Goal: Information Seeking & Learning: Check status

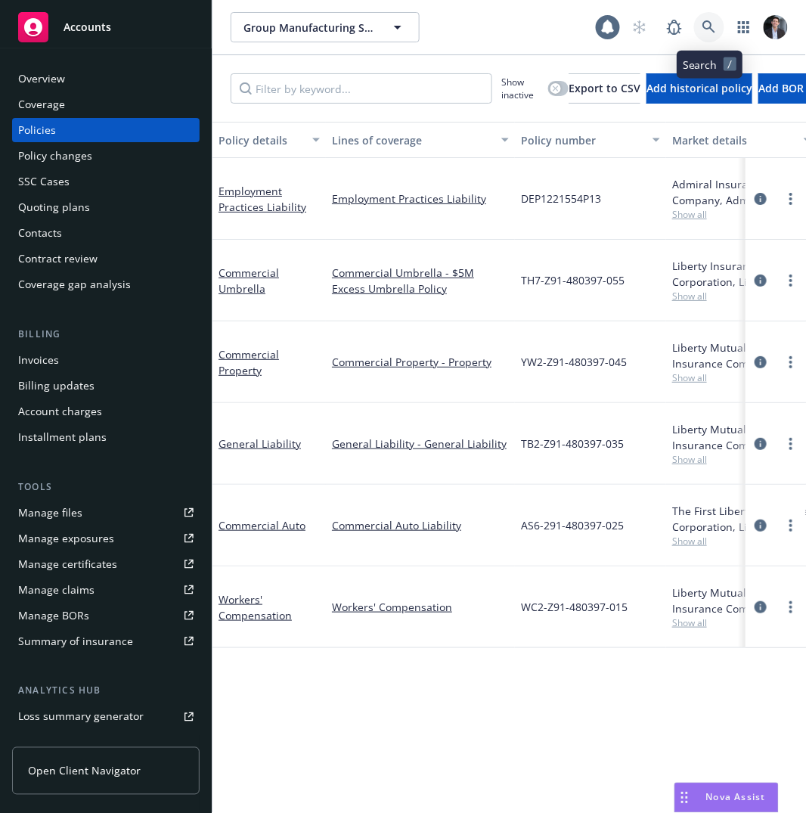
click at [707, 36] on link at bounding box center [710, 27] width 30 height 30
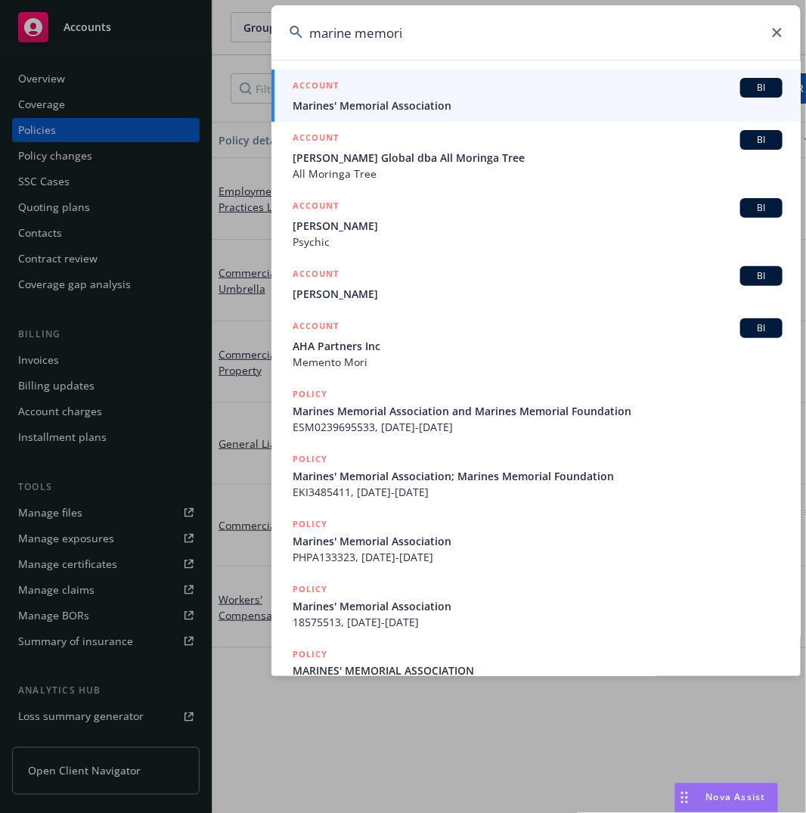
type input "marine memori"
click at [458, 98] on span "Marines' Memorial Association" at bounding box center [538, 106] width 490 height 16
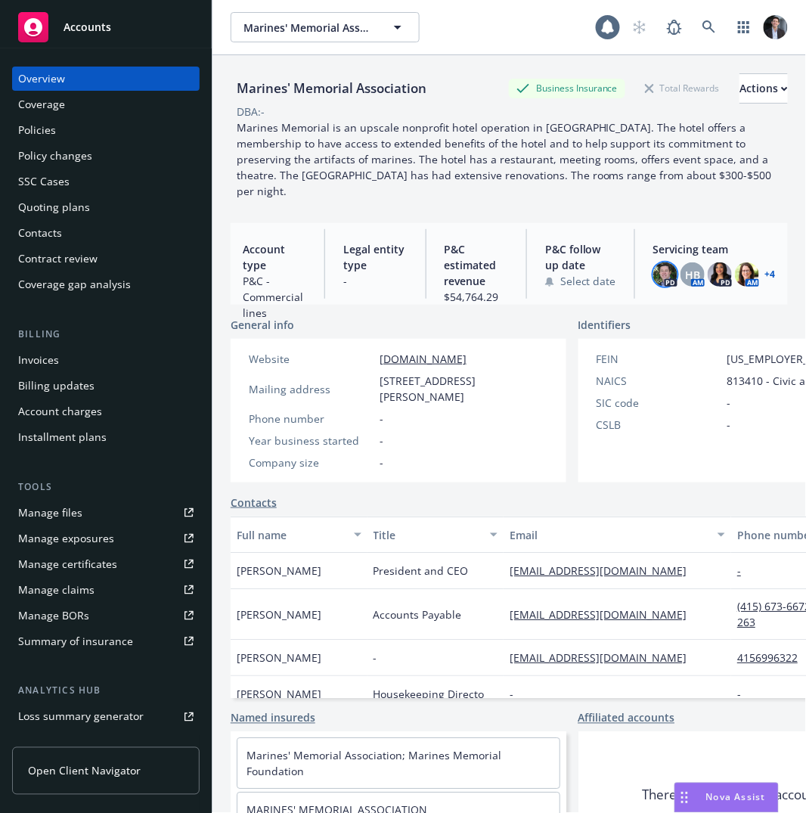
click at [662, 263] on img at bounding box center [666, 275] width 24 height 24
click at [681, 263] on div "HB" at bounding box center [693, 275] width 24 height 24
click at [708, 263] on img at bounding box center [720, 275] width 24 height 24
click at [740, 263] on img at bounding box center [747, 275] width 24 height 24
click at [766, 270] on link "+ 4" at bounding box center [771, 274] width 11 height 9
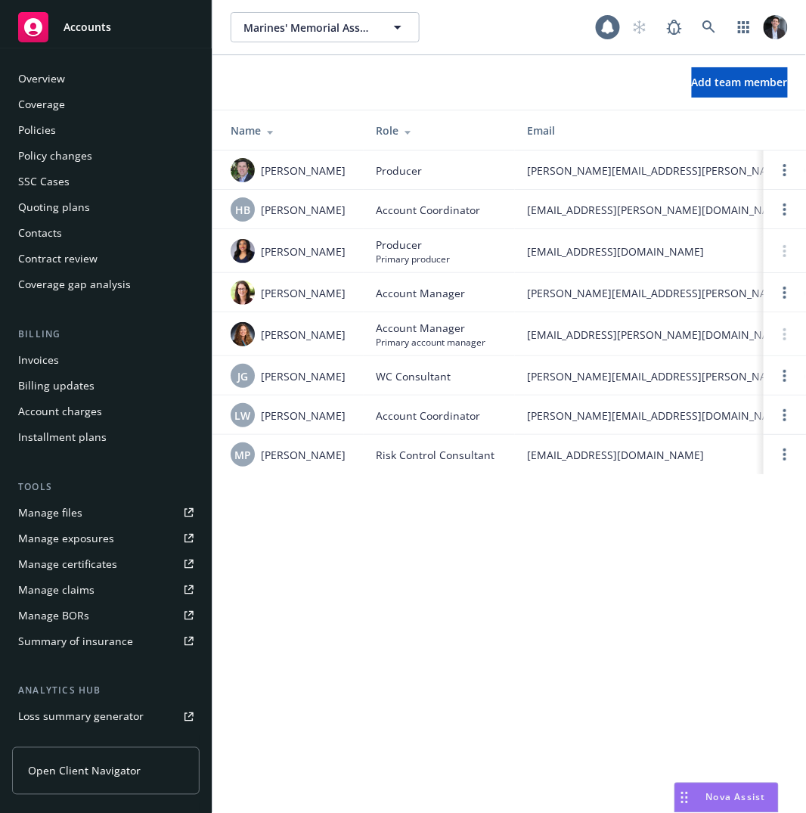
click at [82, 135] on div "Policies" at bounding box center [106, 130] width 176 height 24
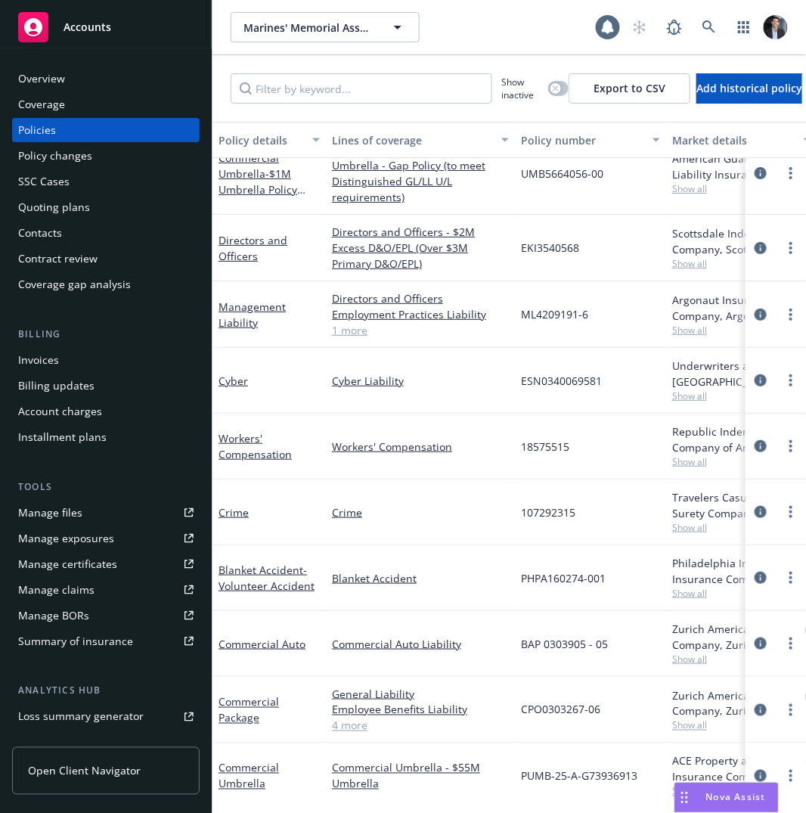
scroll to position [48, 0]
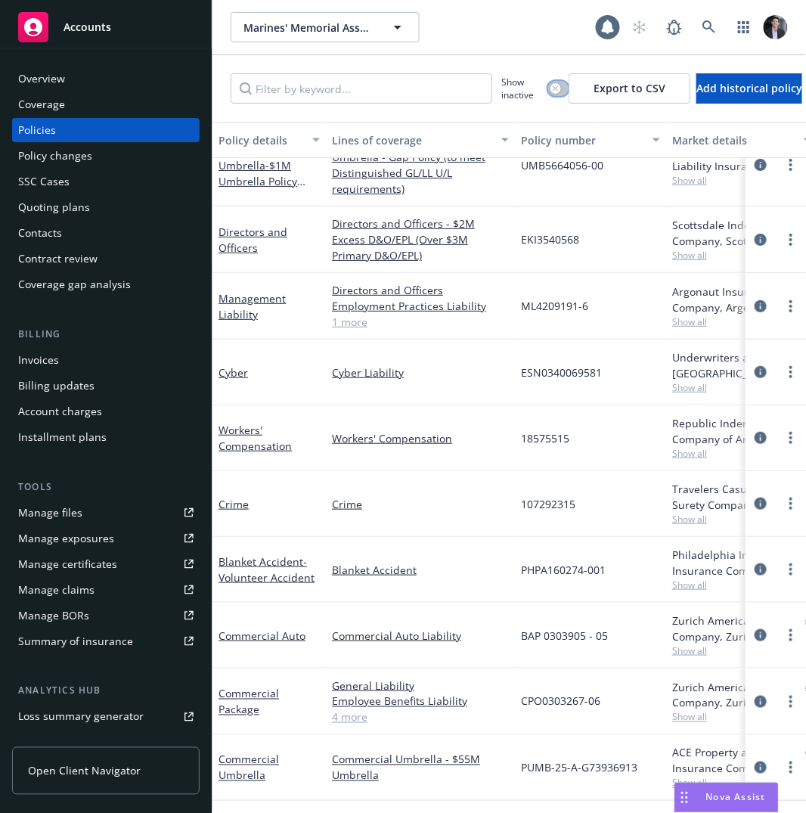
click at [560, 89] on div "button" at bounding box center [556, 88] width 11 height 11
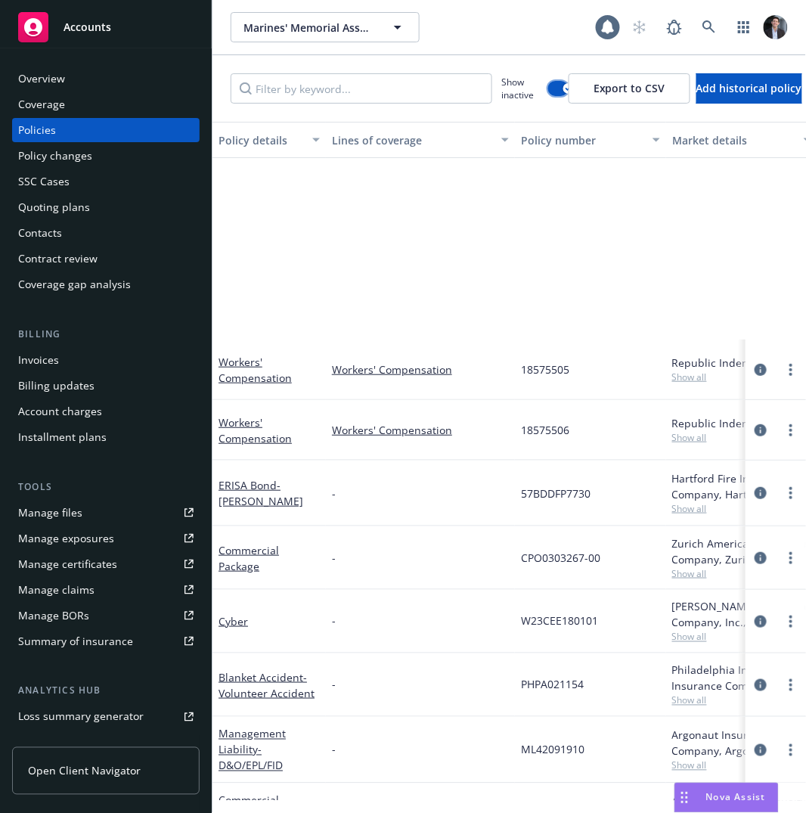
scroll to position [271, 0]
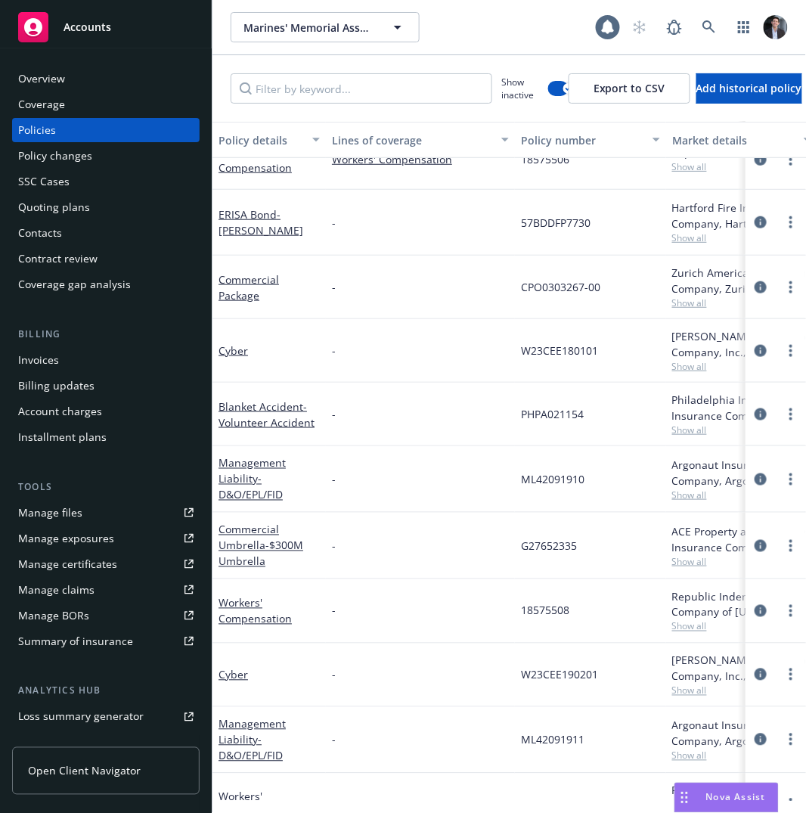
click at [232, 367] on div "Cyber" at bounding box center [269, 351] width 113 height 64
click at [232, 356] on link "Cyber" at bounding box center [234, 350] width 30 height 14
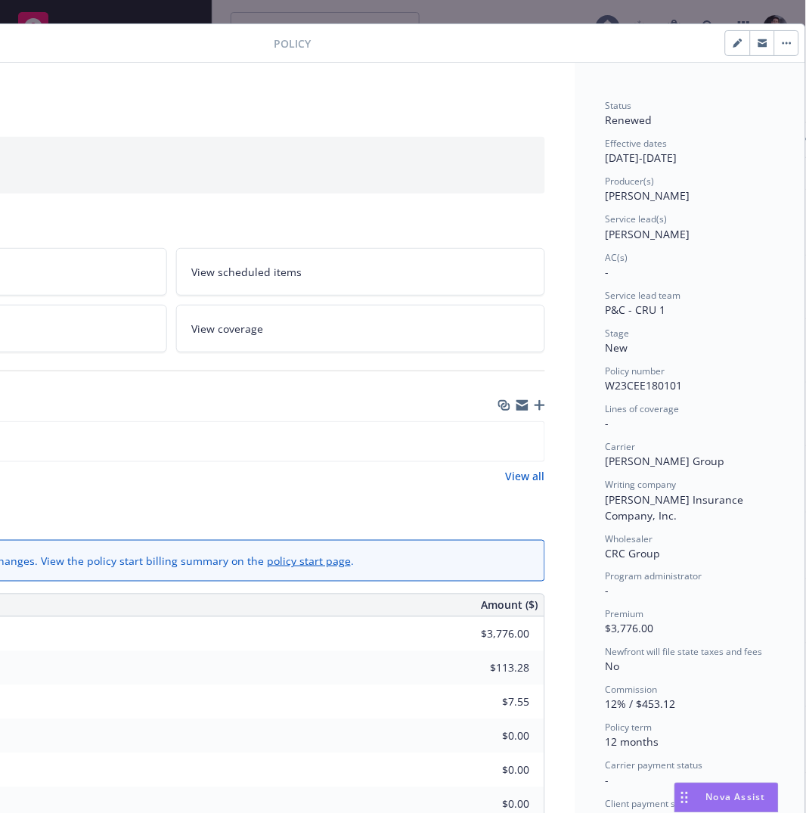
scroll to position [0, 246]
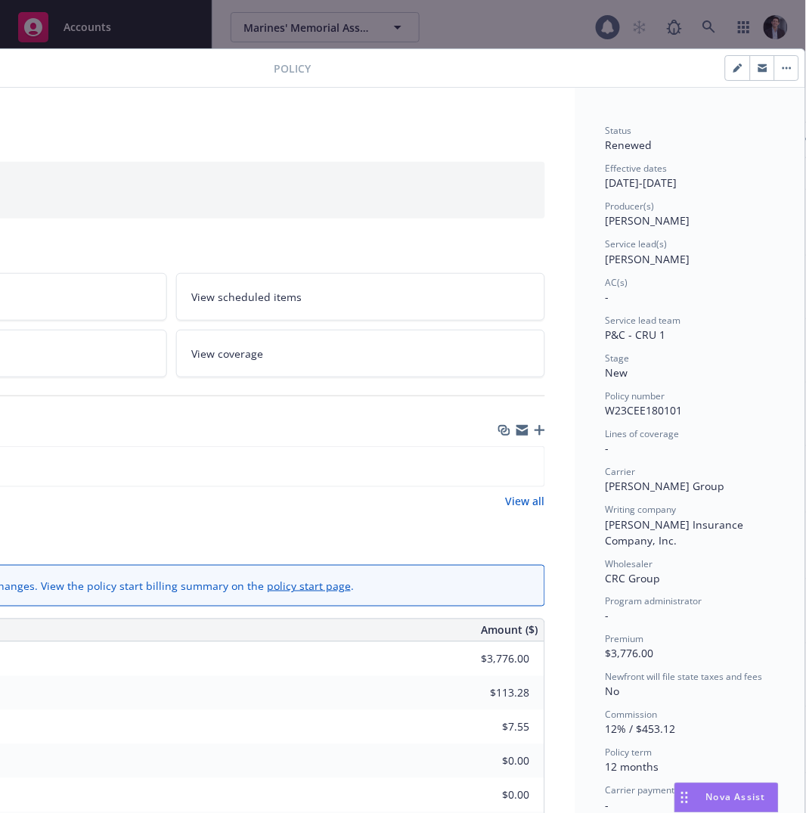
click at [489, 17] on div "Policy Cyber Add internal notes here... View claims View scheduled items View p…" at bounding box center [403, 406] width 806 height 813
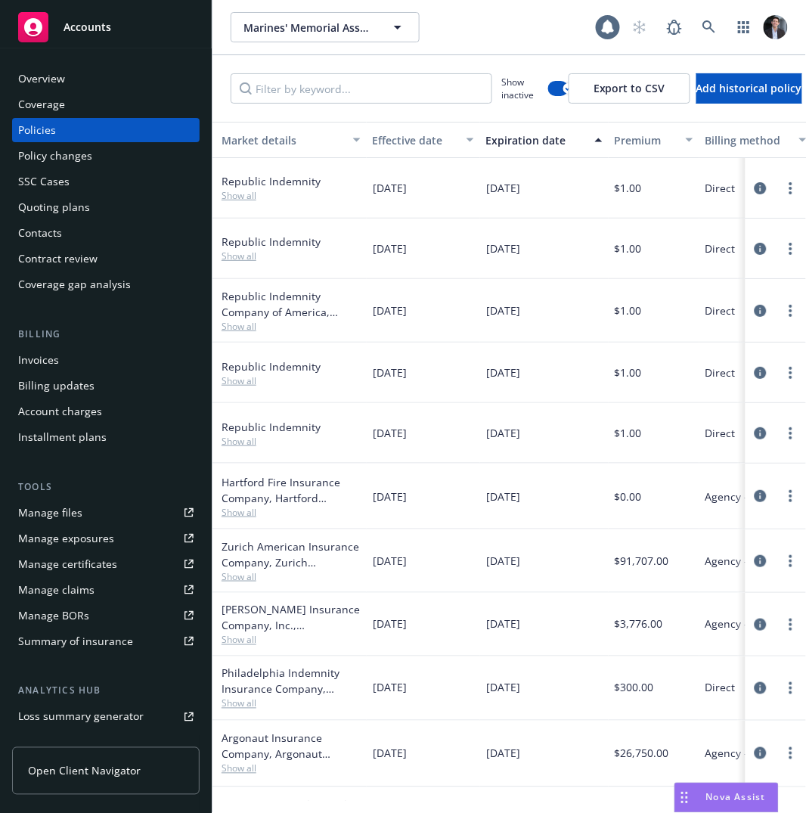
scroll to position [0, 465]
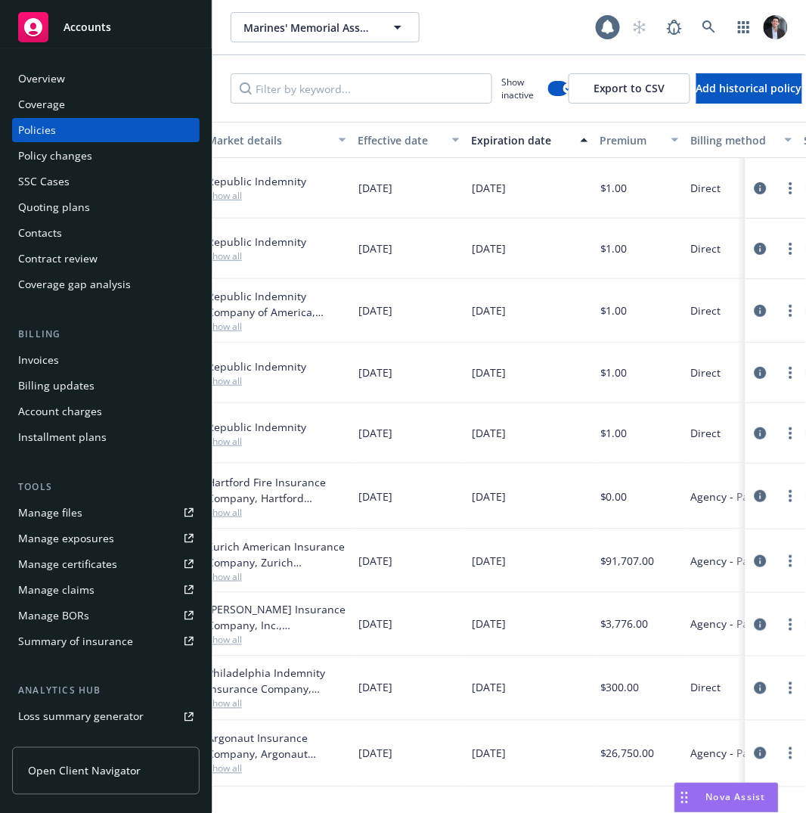
click at [520, 145] on div "Expiration date" at bounding box center [522, 140] width 100 height 16
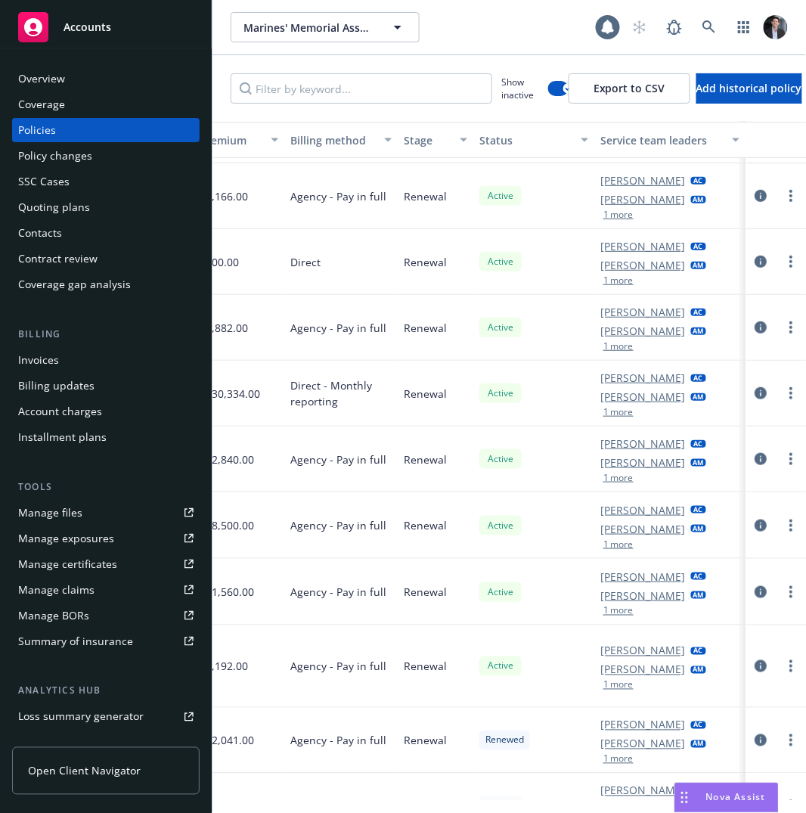
scroll to position [122, 0]
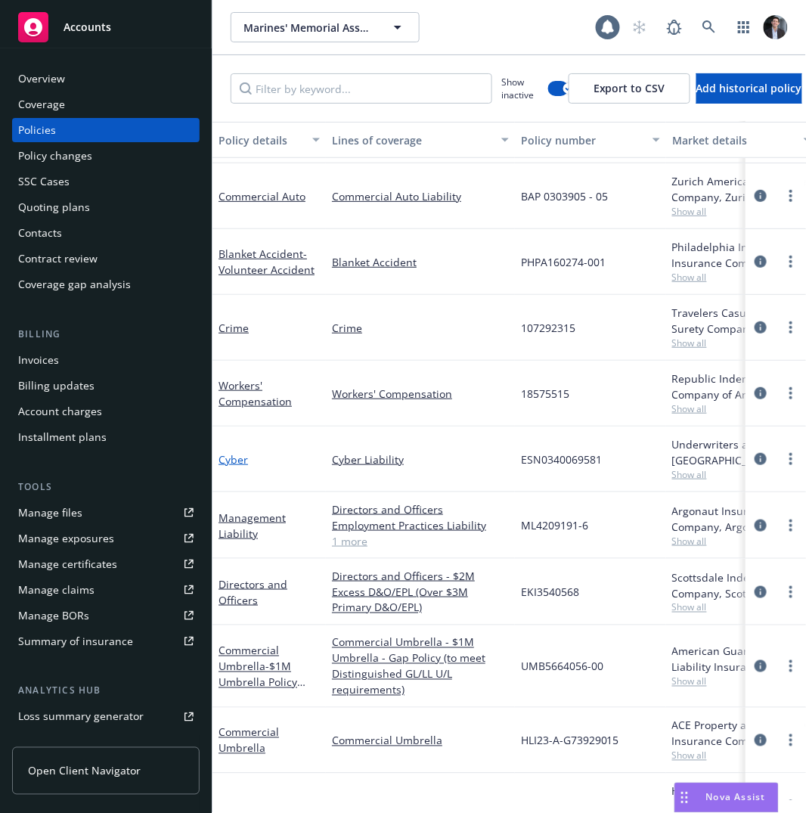
click at [241, 453] on link "Cyber" at bounding box center [234, 459] width 30 height 14
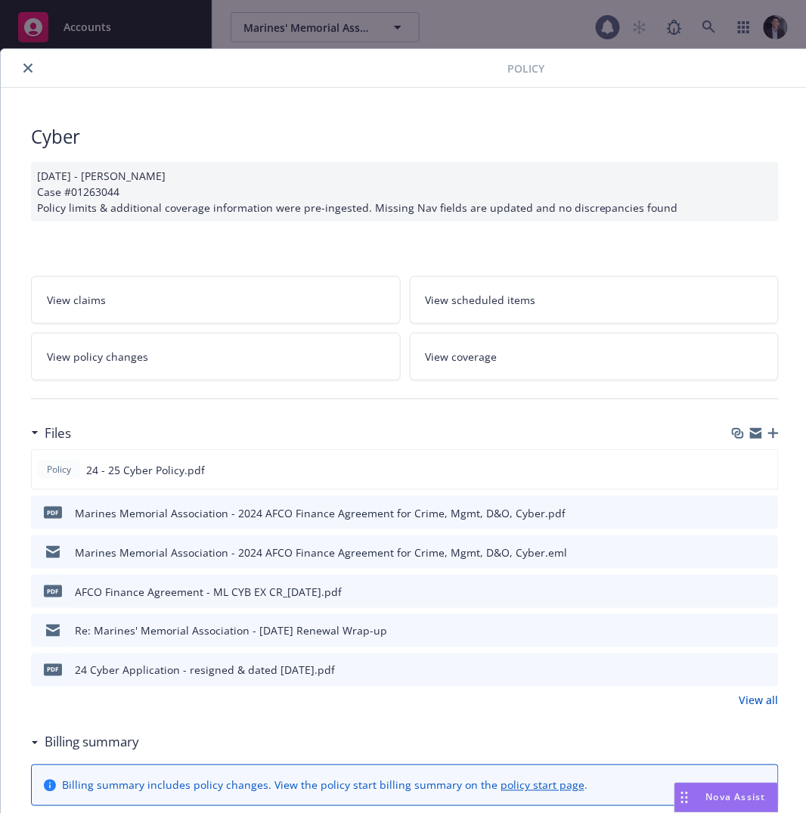
click at [31, 65] on icon "close" at bounding box center [27, 68] width 9 height 9
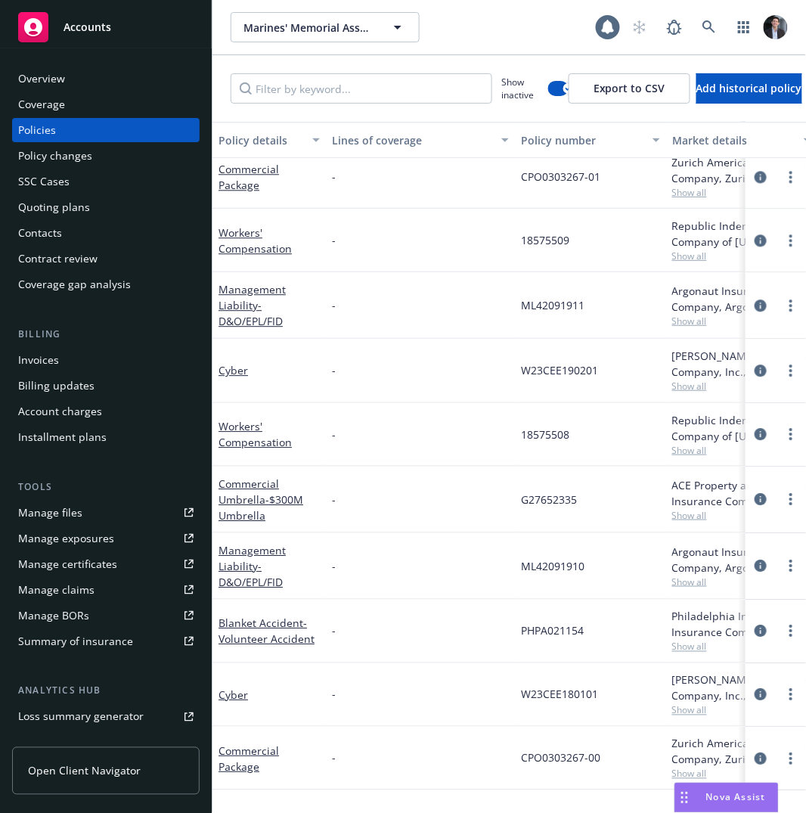
scroll to position [3223, 0]
click at [757, 698] on link "circleInformation" at bounding box center [761, 695] width 18 height 18
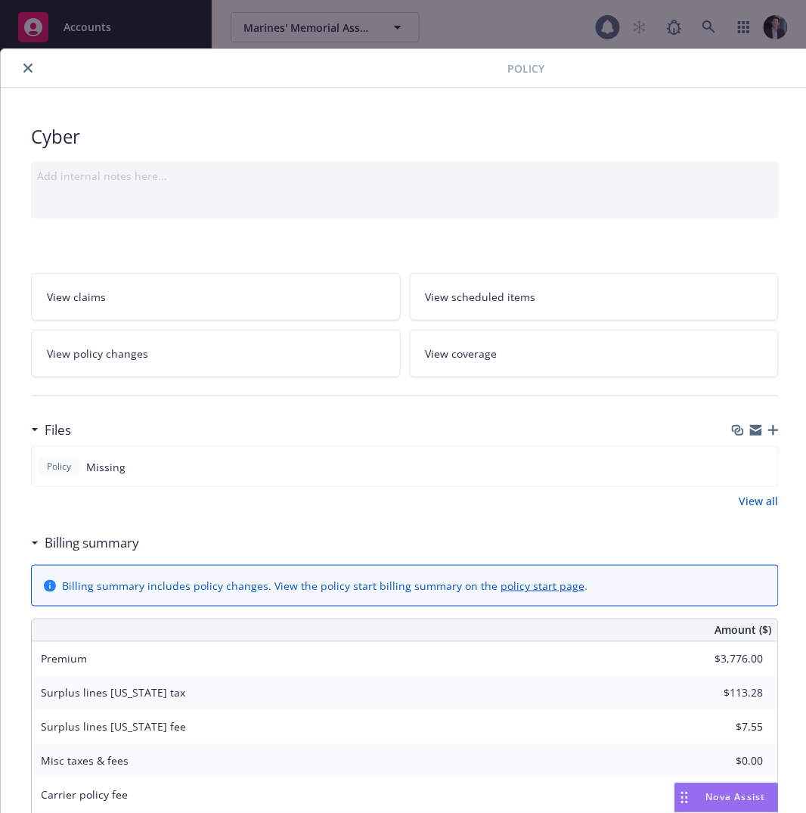
scroll to position [45, 0]
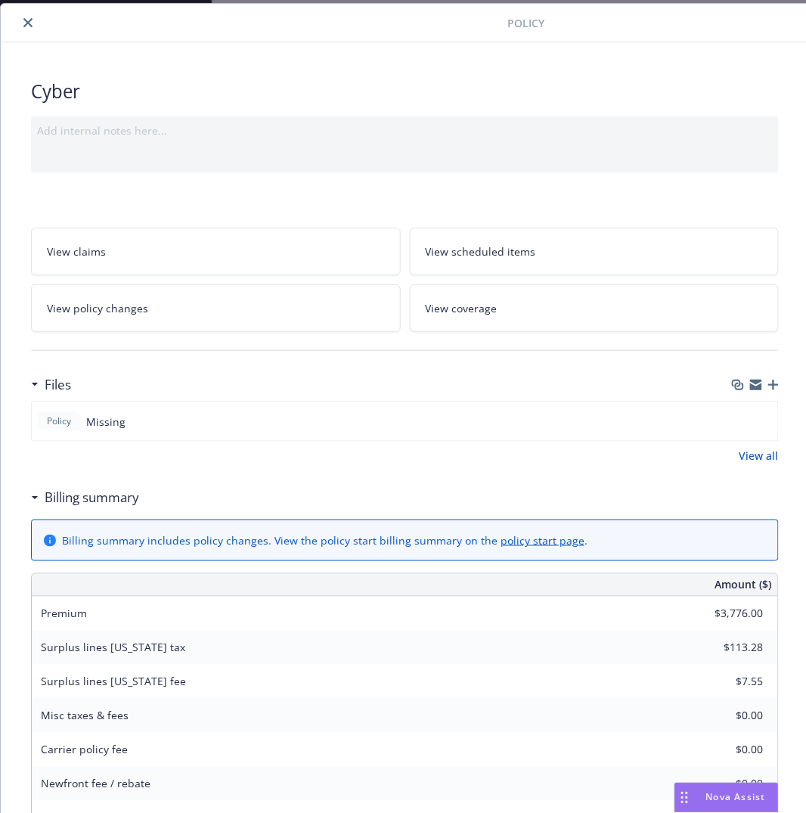
click at [754, 700] on div "$0.00" at bounding box center [724, 716] width 109 height 33
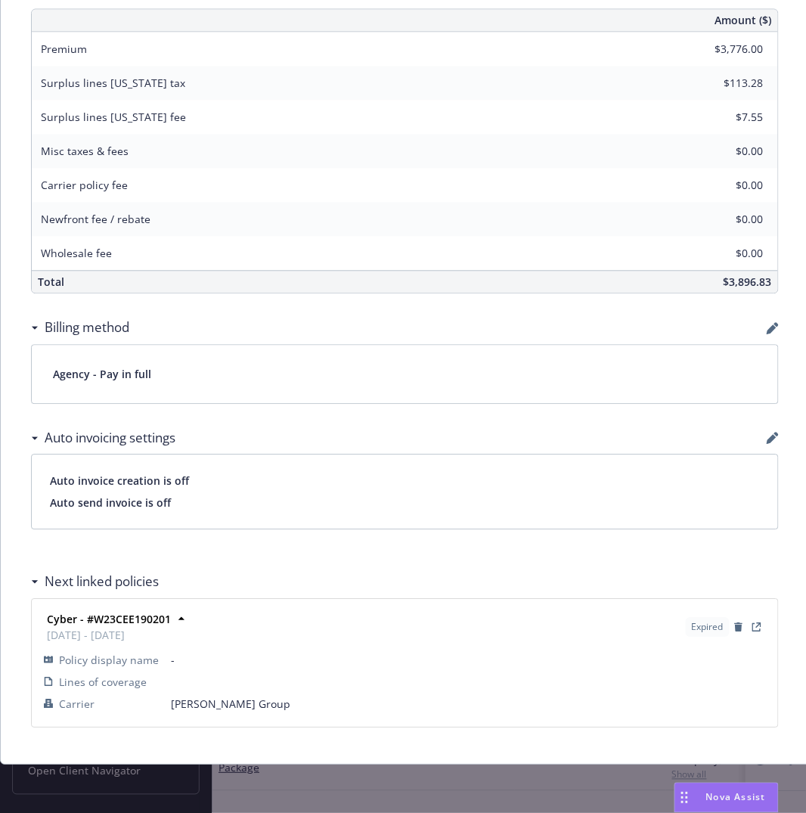
scroll to position [623, 0]
click at [300, 767] on div "Policy Cyber Add internal notes here... View claims View scheduled items View p…" at bounding box center [403, 406] width 806 height 813
click at [323, 761] on div "Policy Cyber Add internal notes here... View claims View scheduled items View p…" at bounding box center [403, 406] width 806 height 813
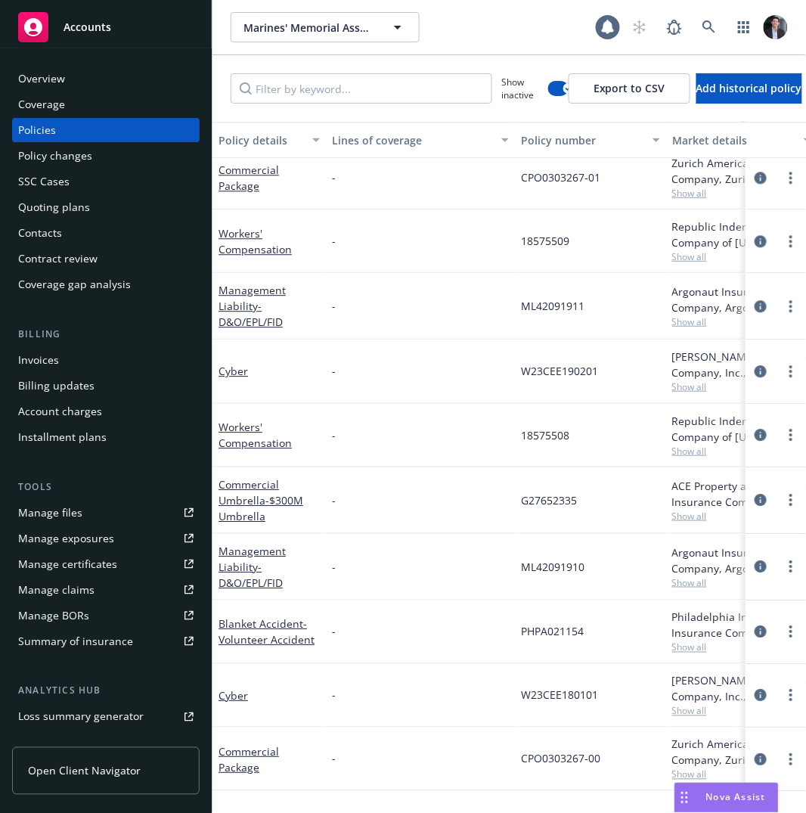
click at [756, 377] on div at bounding box center [776, 371] width 48 height 18
click at [755, 373] on icon "circleInformation" at bounding box center [761, 371] width 12 height 12
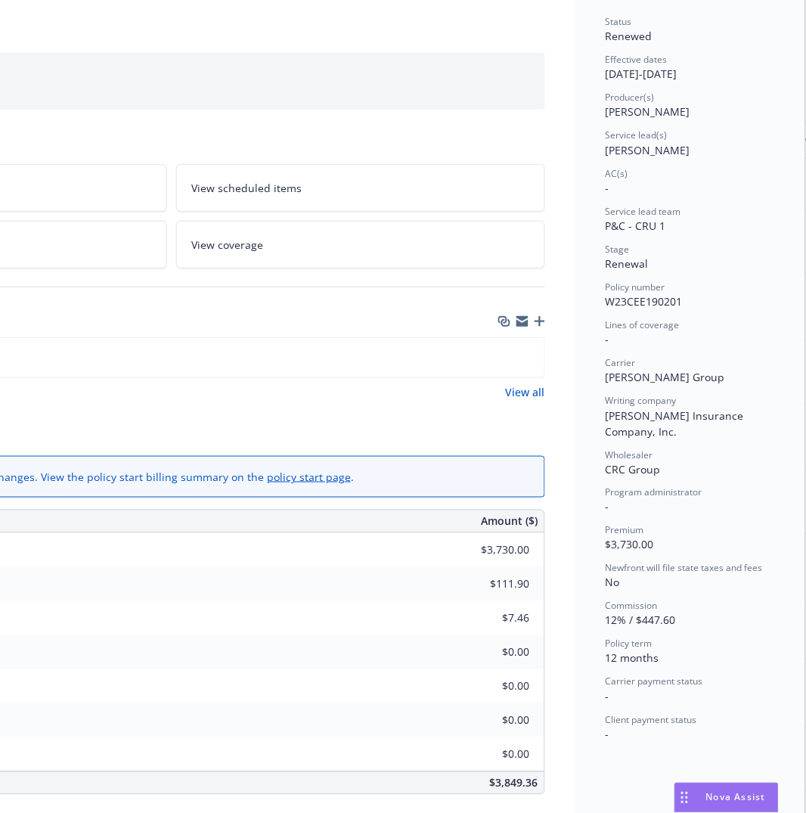
scroll to position [78, 246]
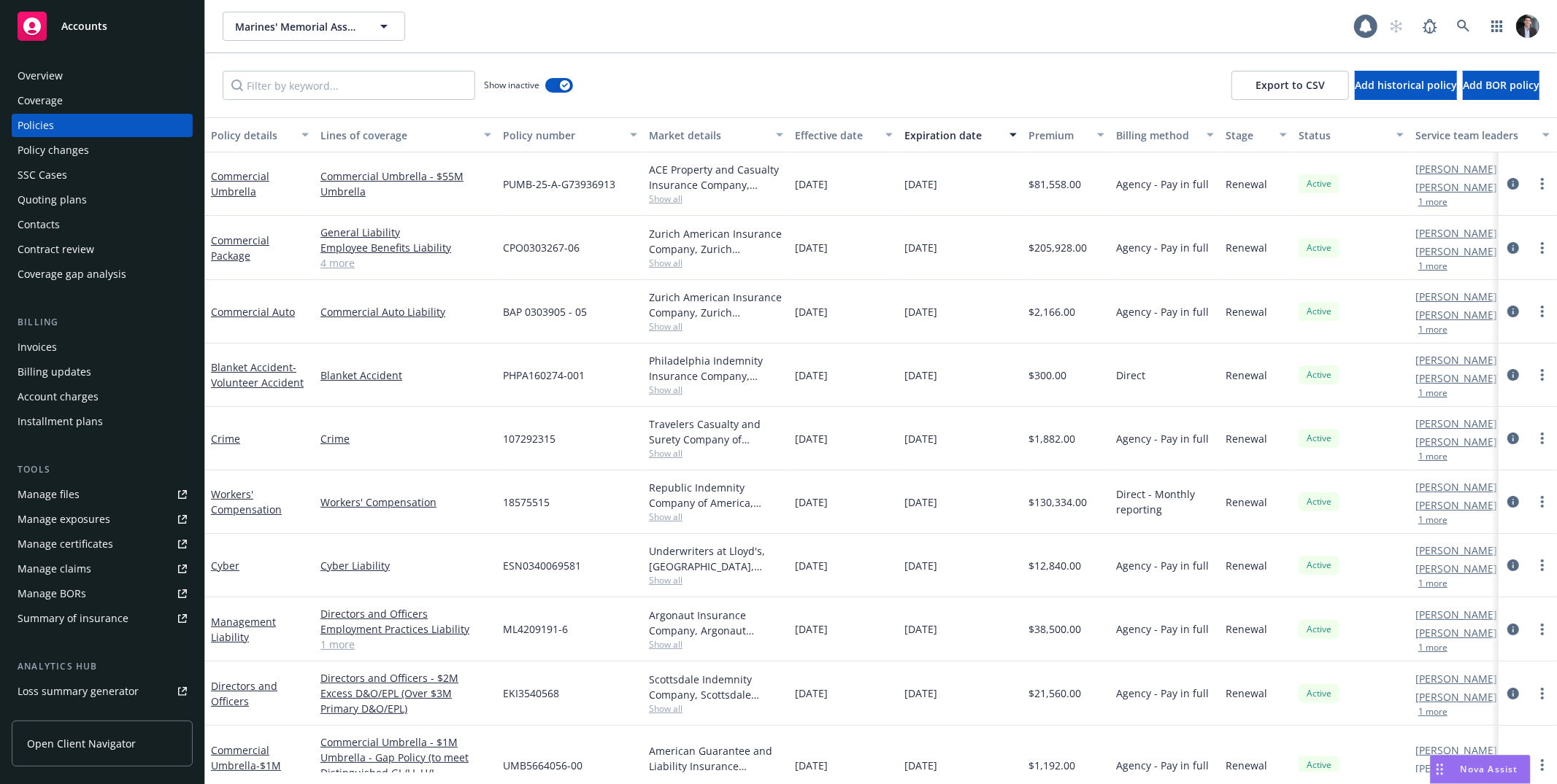
click at [778, 136] on div "Expiration date" at bounding box center [952, 135] width 96 height 15
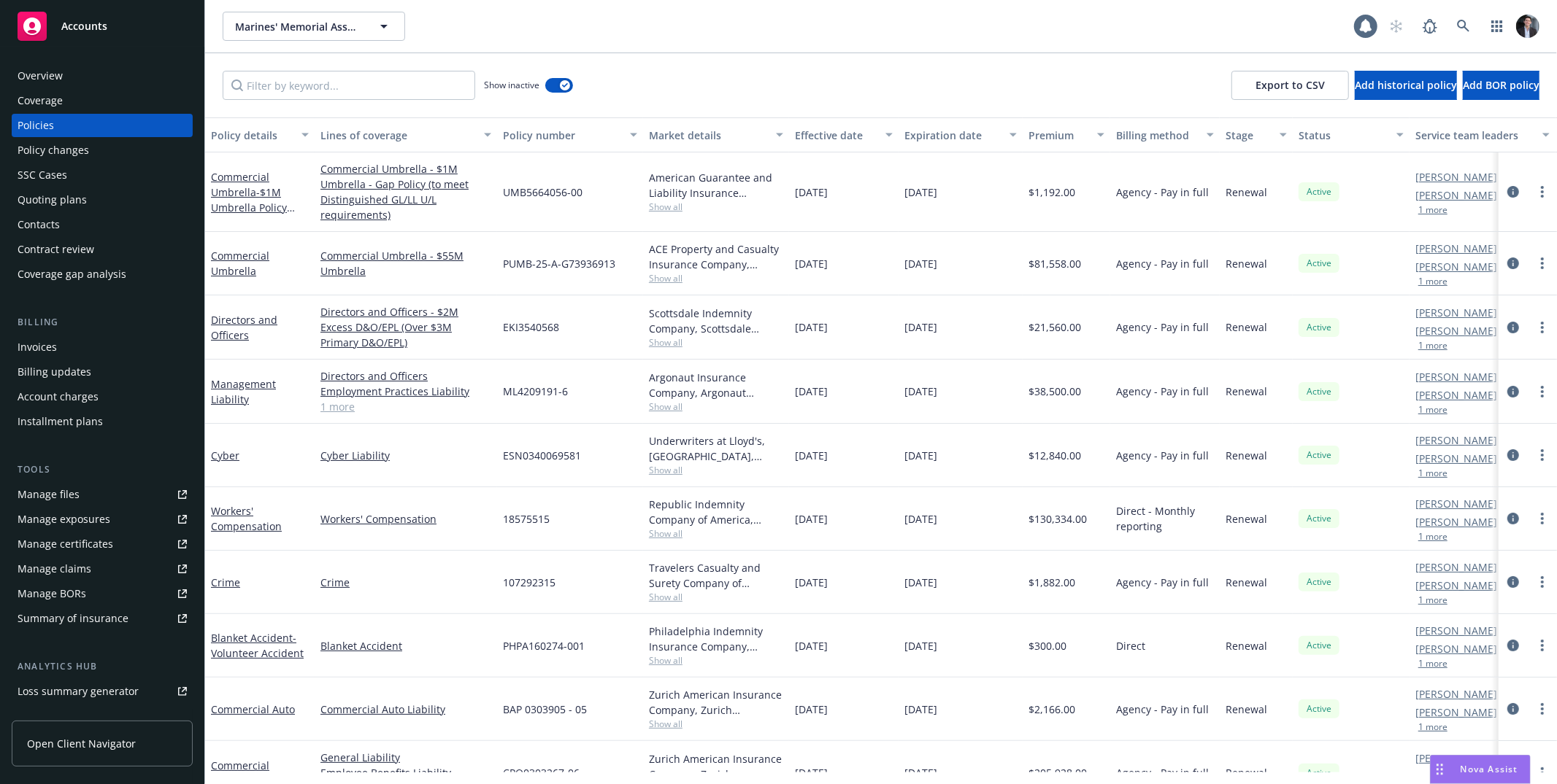
click at [778, 135] on div "Expiration date" at bounding box center [952, 135] width 96 height 15
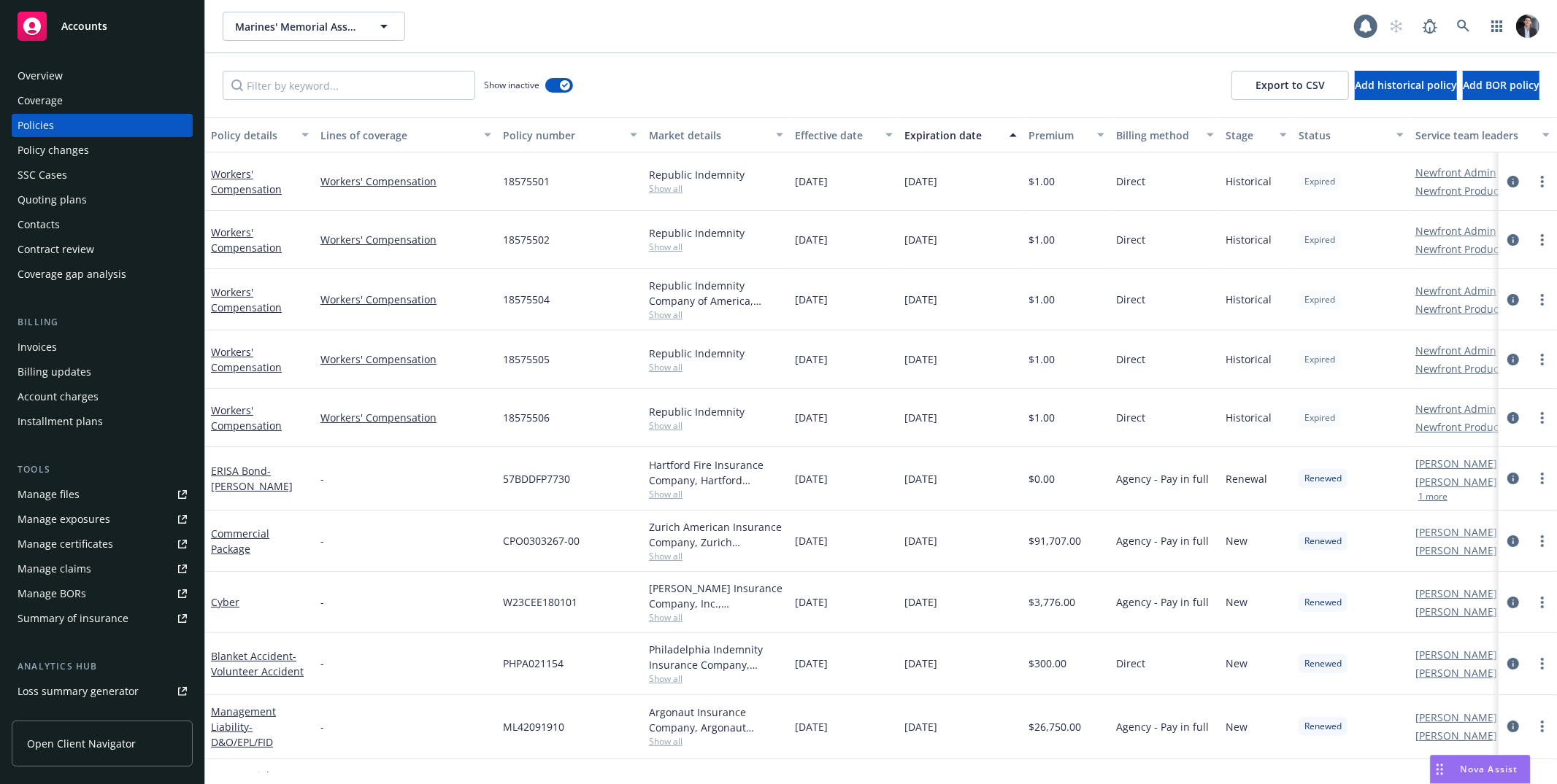
click at [778, 144] on button "Expiration date" at bounding box center [960, 135] width 124 height 35
click at [778, 132] on div "Expiration date" at bounding box center [952, 135] width 96 height 15
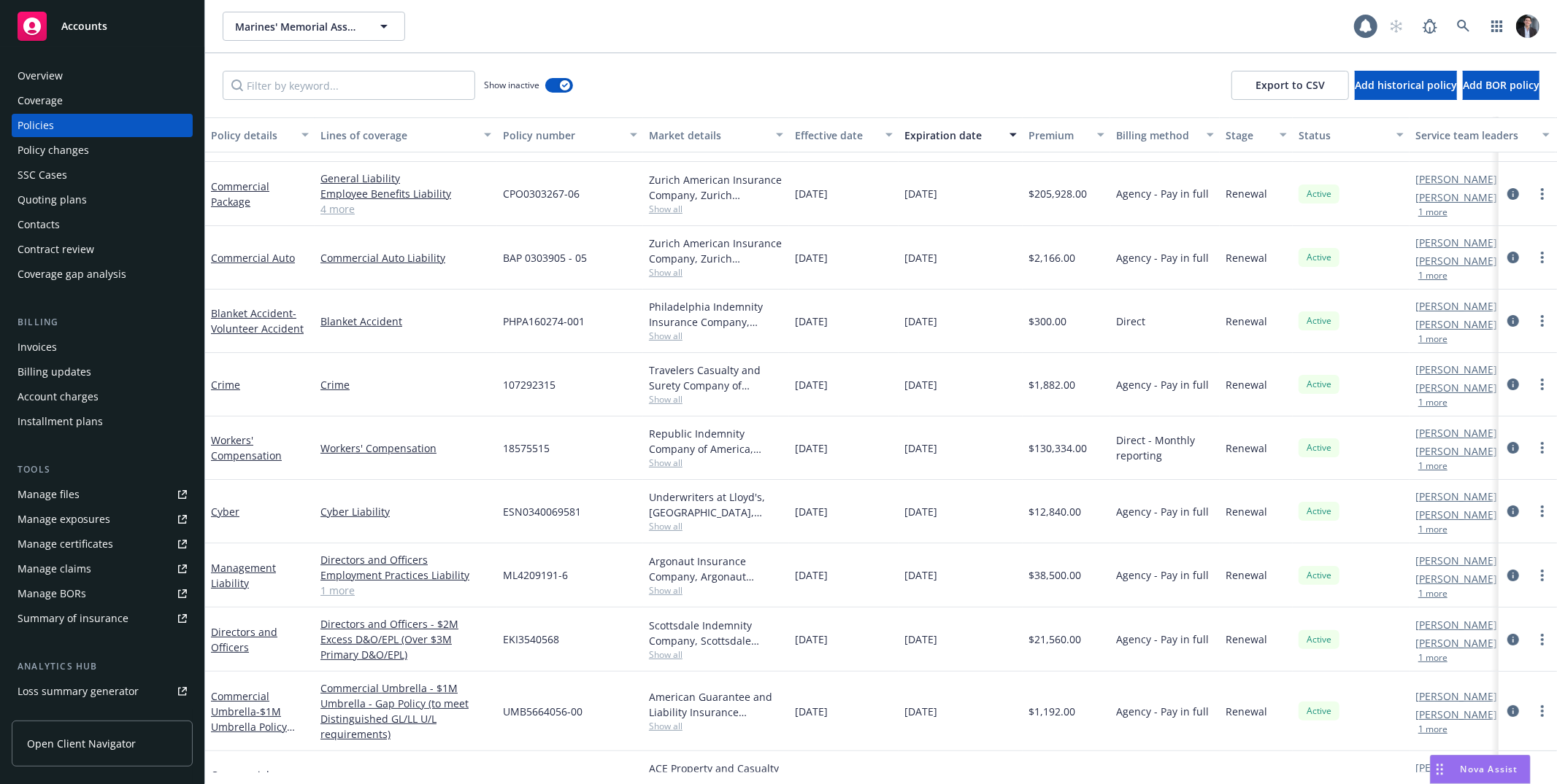
scroll to position [73, 0]
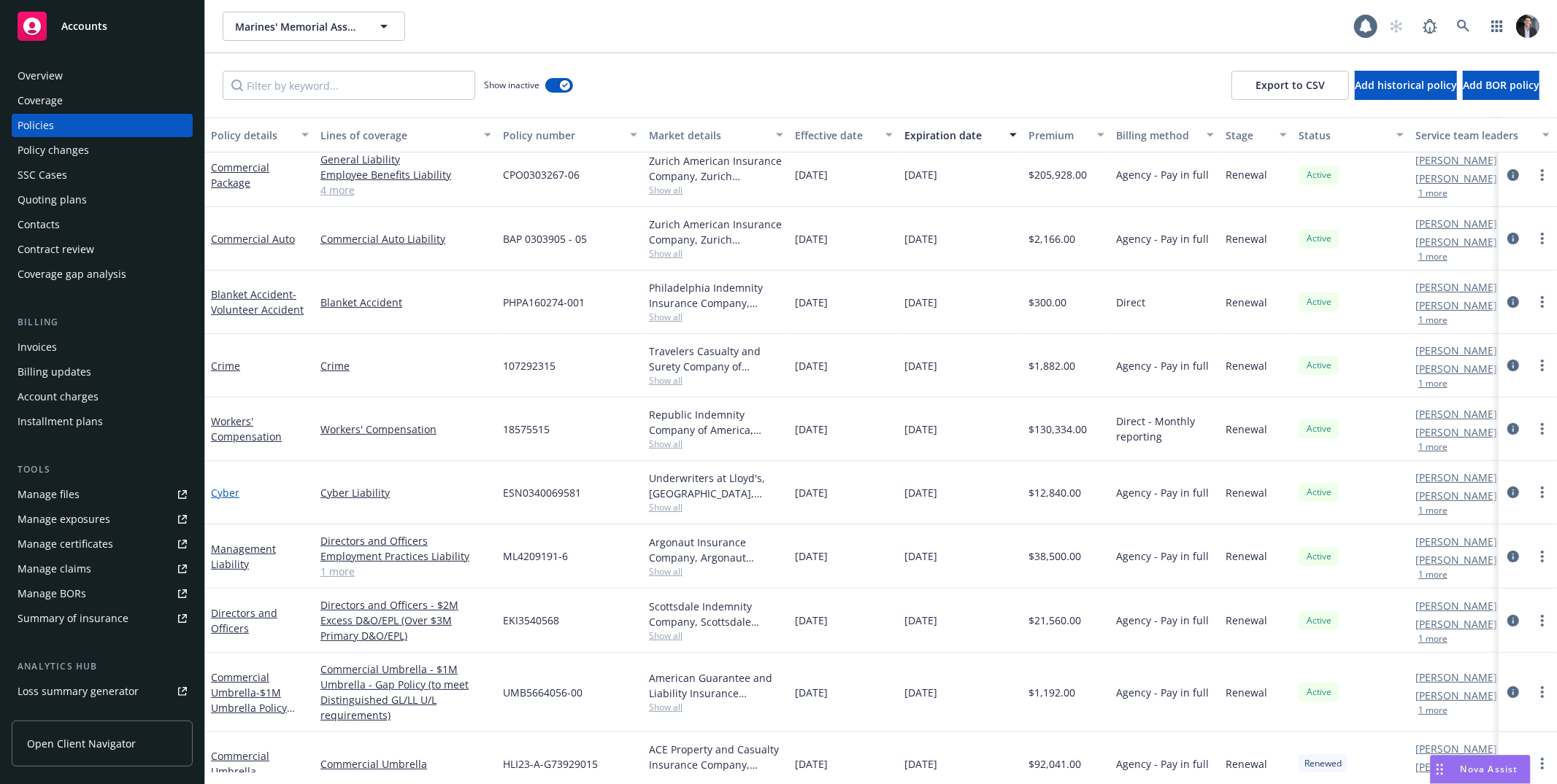
click at [226, 487] on link "Cyber" at bounding box center [226, 493] width 29 height 14
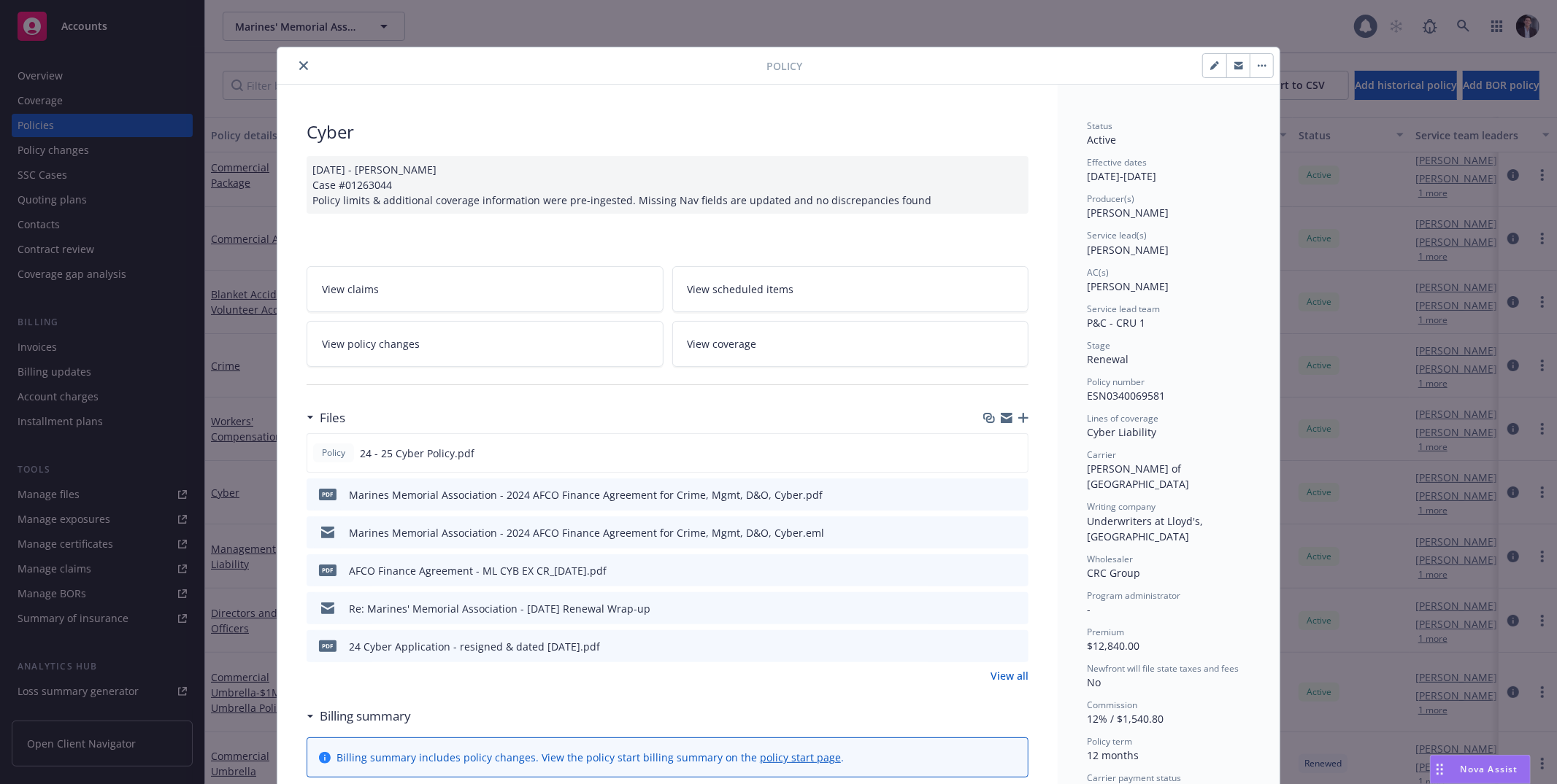
scroll to position [308, 0]
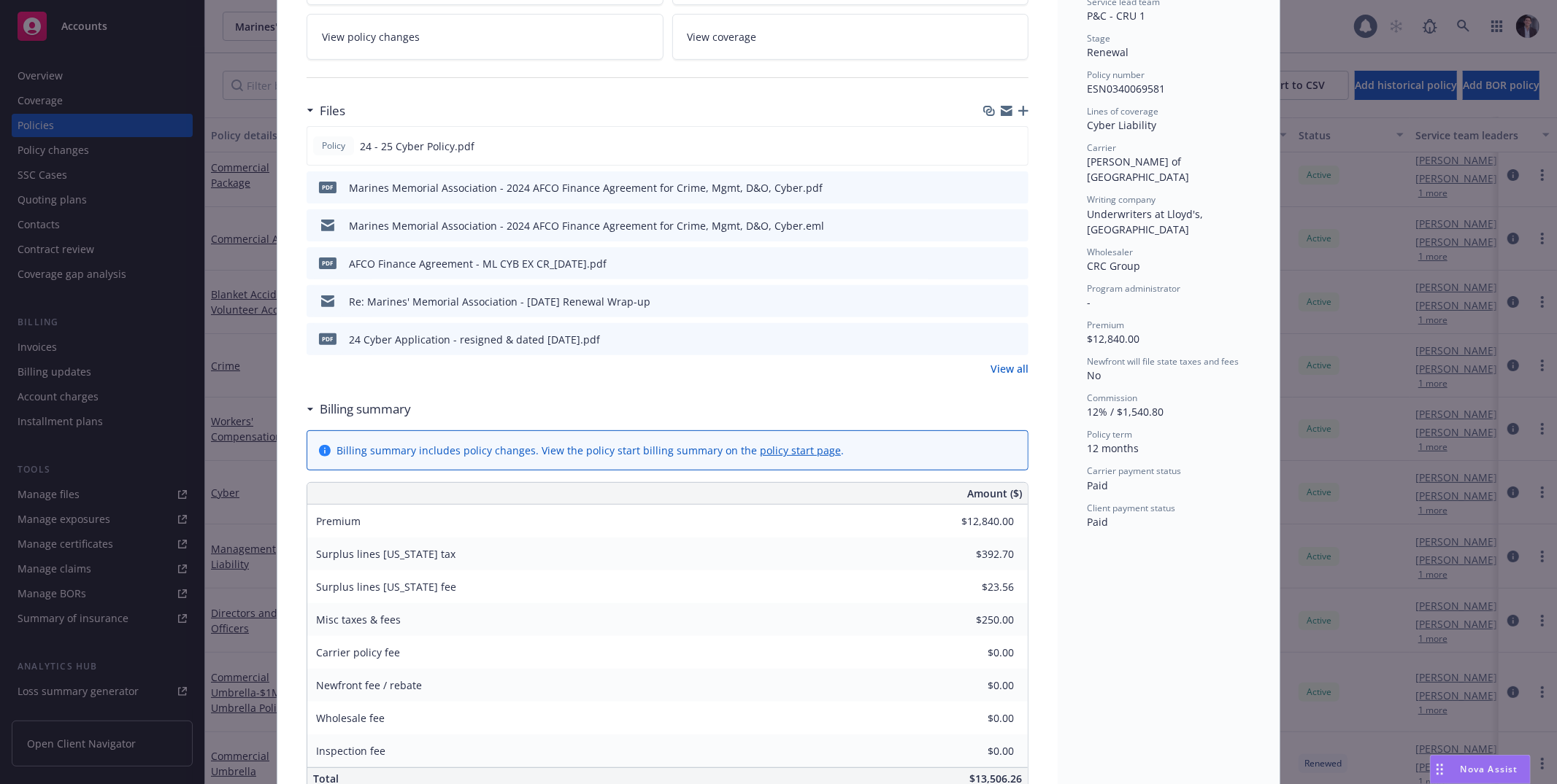
click at [778, 432] on div "Status Active Effective dates 08/31/2024 - 08/31/2025 Producer(s) Ivoree Jordan…" at bounding box center [1168, 659] width 222 height 1763
